Goal: Find contact information: Find contact information

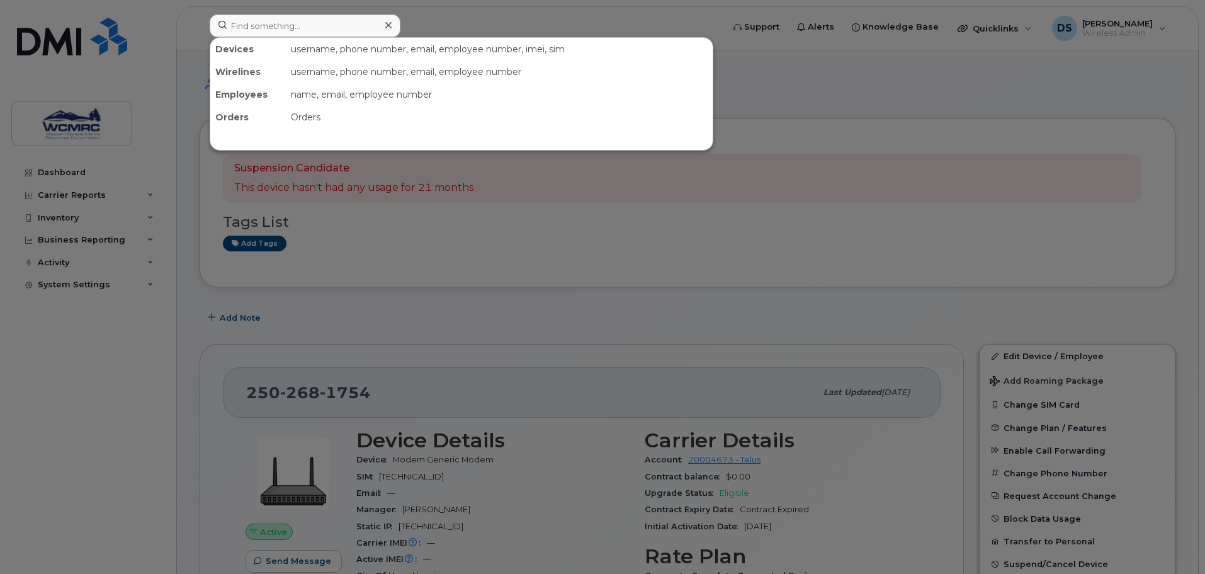
scroll to position [126, 0]
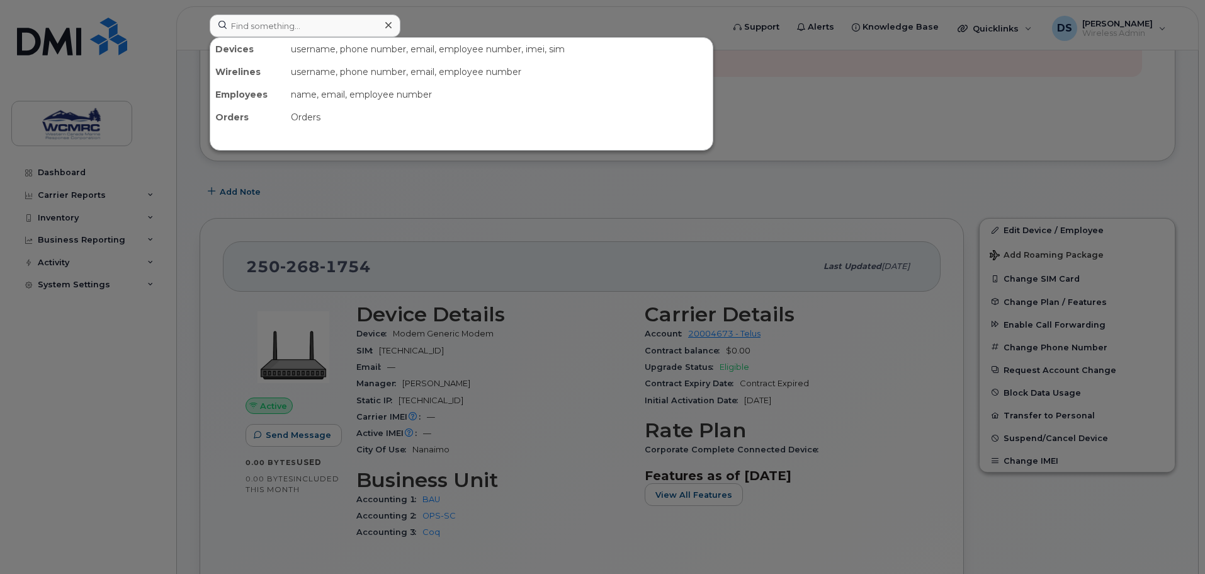
click at [280, 26] on input at bounding box center [305, 25] width 191 height 23
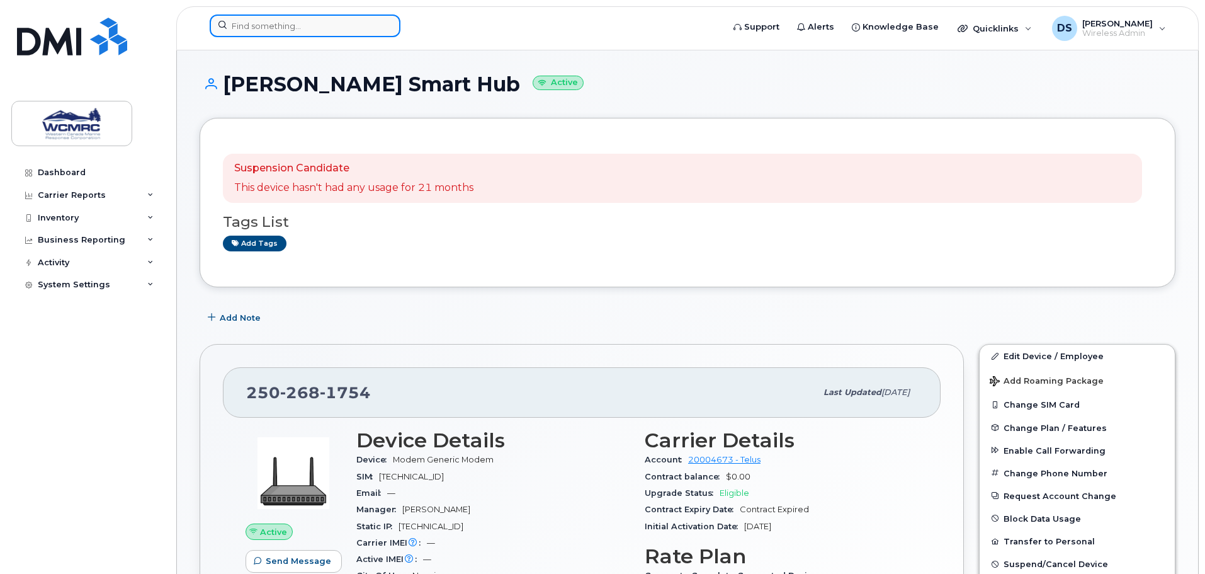
click at [278, 21] on input at bounding box center [305, 25] width 191 height 23
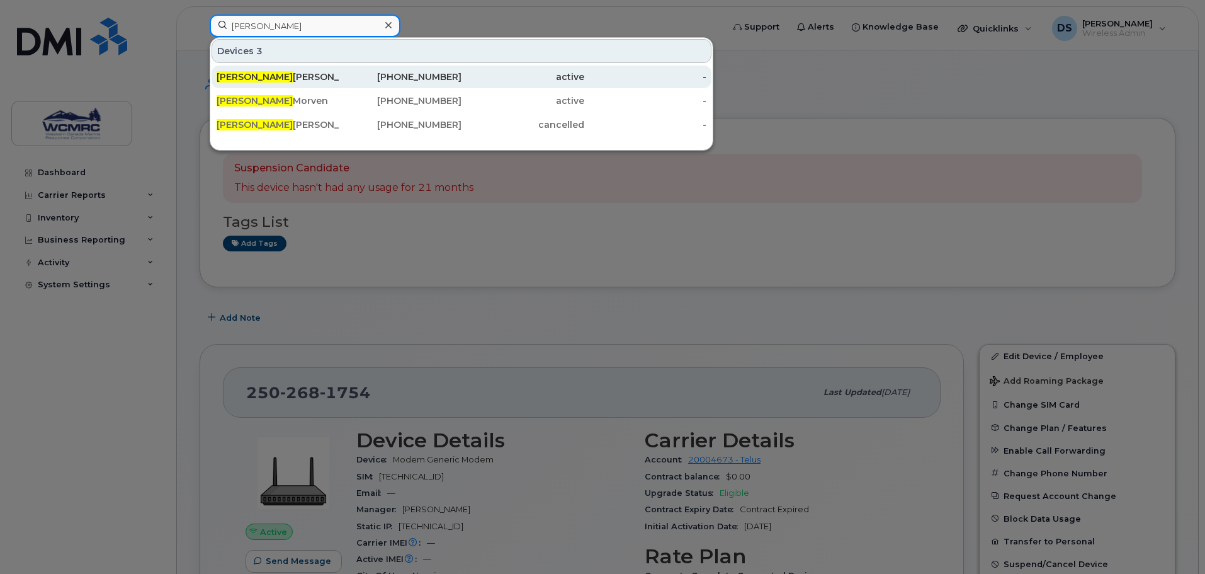
type input "tyler"
click at [283, 76] on div "Tyler Thompson" at bounding box center [278, 77] width 123 height 13
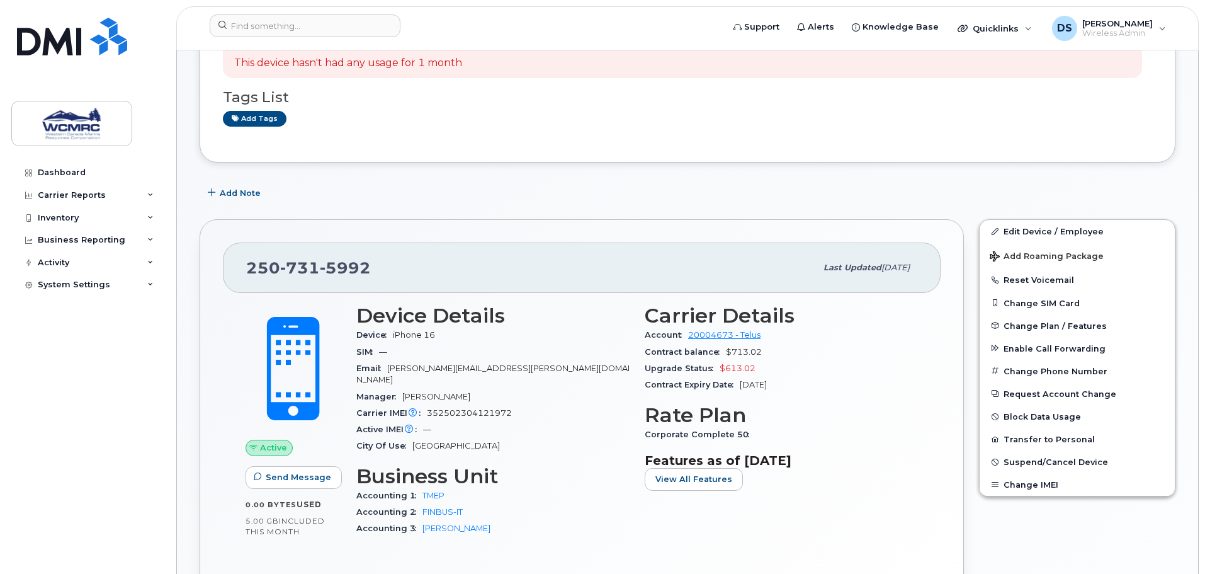
scroll to position [126, 0]
drag, startPoint x: 251, startPoint y: 266, endPoint x: 365, endPoint y: 279, distance: 115.4
click at [365, 279] on div "[PHONE_NUMBER]" at bounding box center [531, 266] width 570 height 26
copy span "[PHONE_NUMBER]"
